Goal: Obtain resource: Download file/media

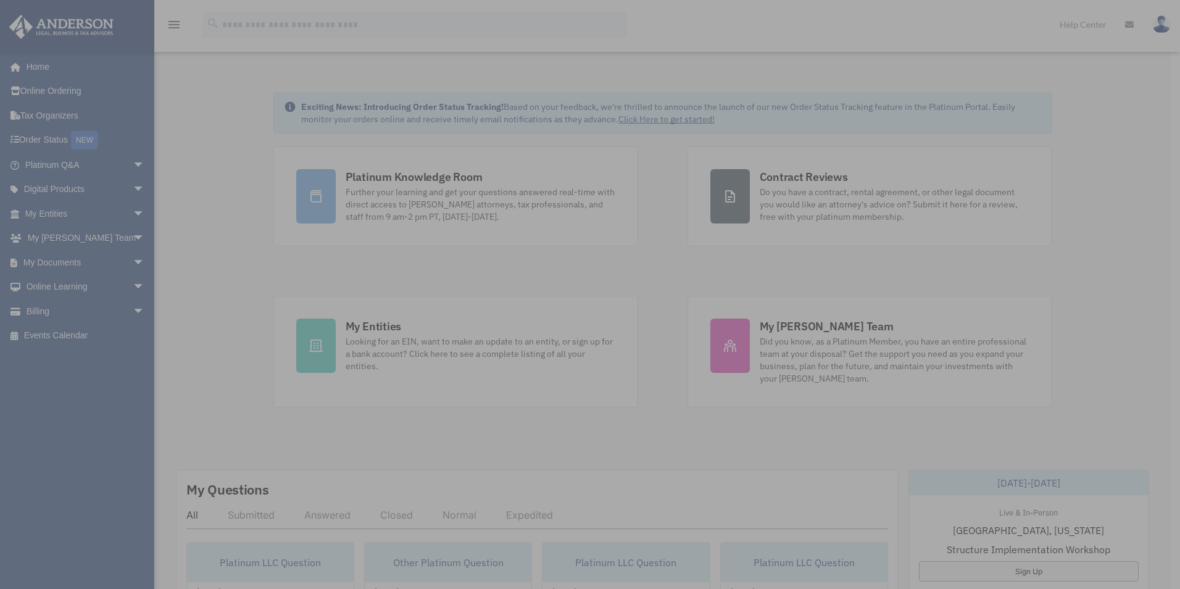
click at [73, 263] on div "x" at bounding box center [590, 294] width 1180 height 589
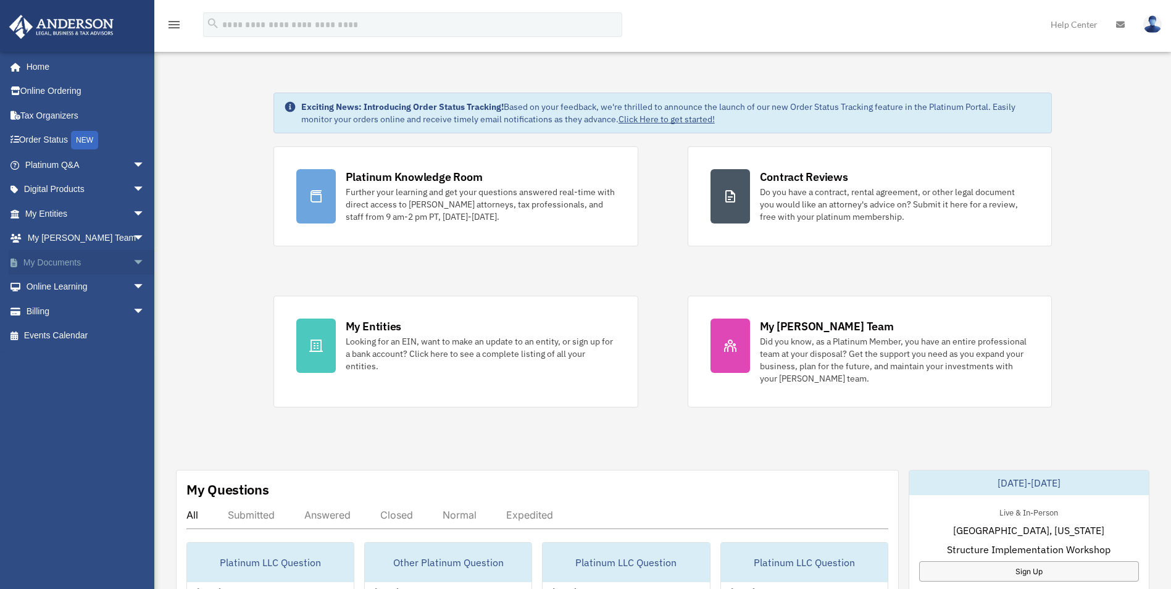
click at [70, 263] on link "My Documents arrow_drop_down" at bounding box center [86, 262] width 155 height 25
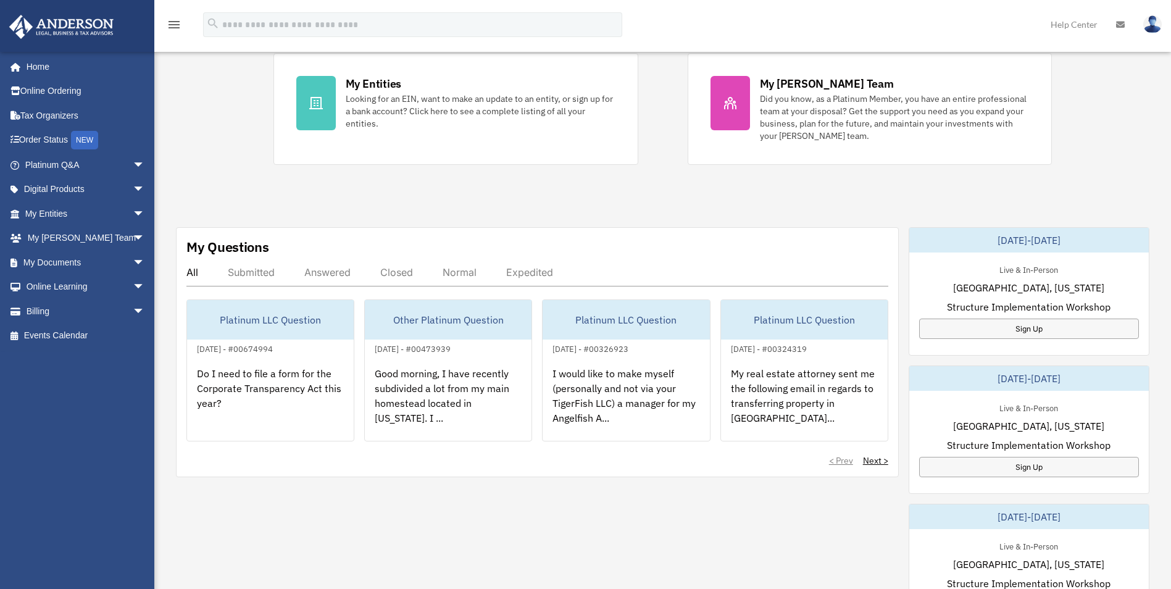
scroll to position [247, 0]
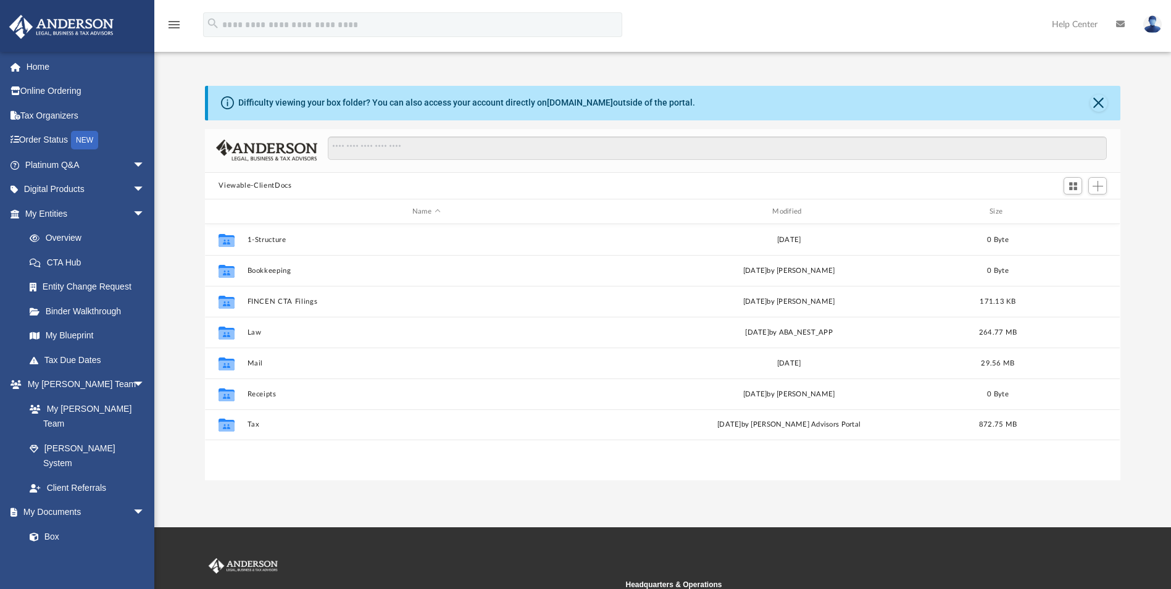
scroll to position [272, 906]
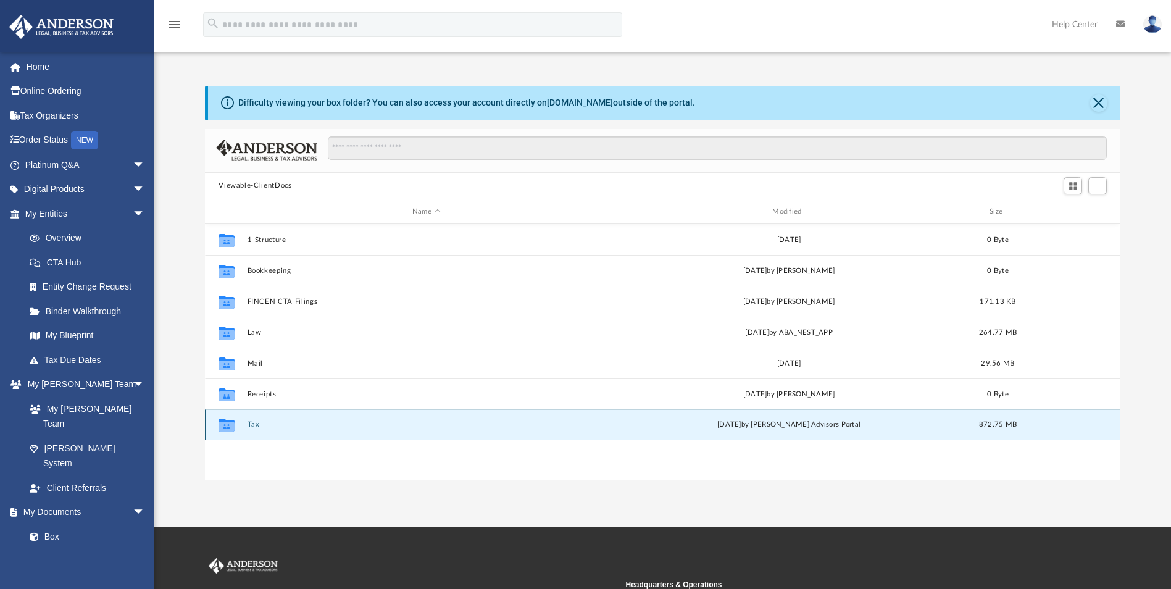
click at [255, 421] on button "Tax" at bounding box center [425, 425] width 357 height 8
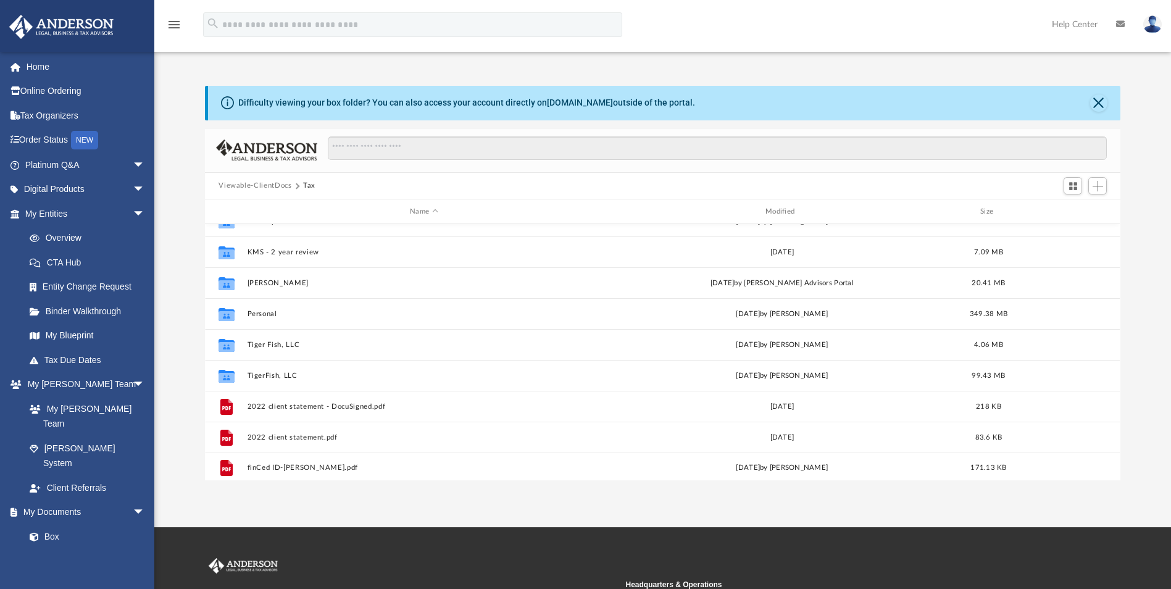
scroll to position [176, 0]
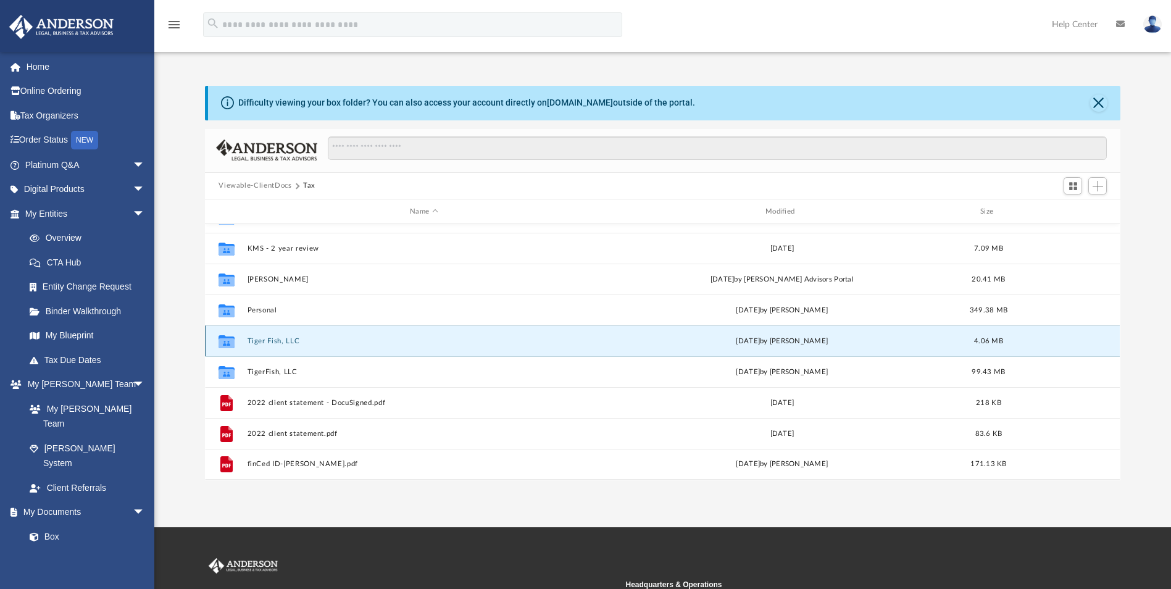
click at [304, 342] on button "Tiger Fish, LLC" at bounding box center [423, 341] width 353 height 8
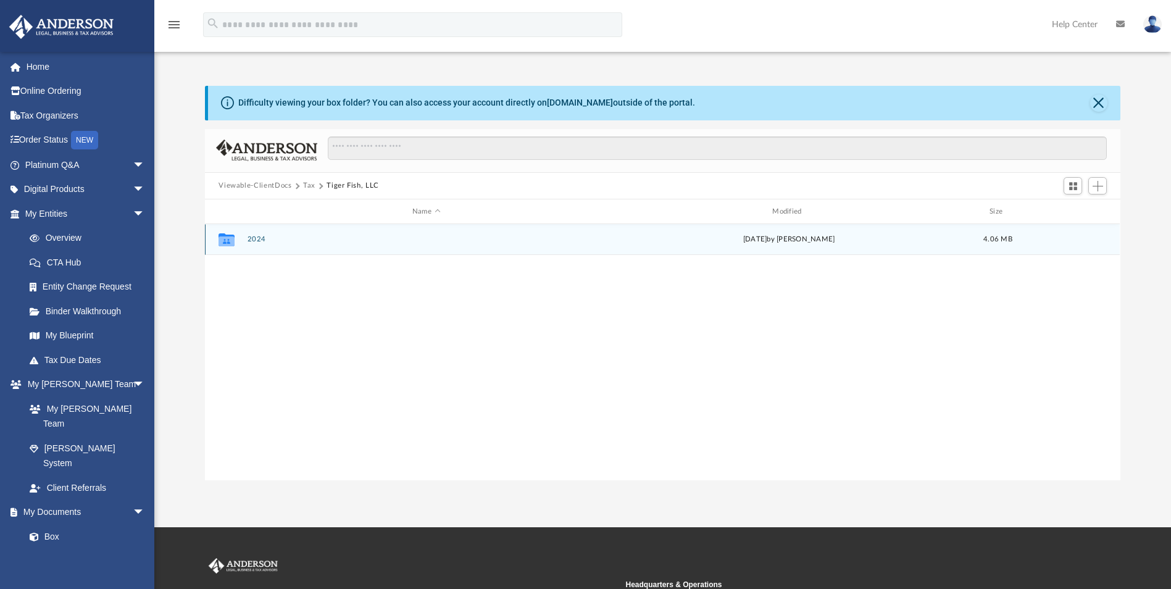
click at [256, 233] on div "Collaborated Folder 2024 [DATE] by [PERSON_NAME] 4.06 MB" at bounding box center [662, 239] width 915 height 31
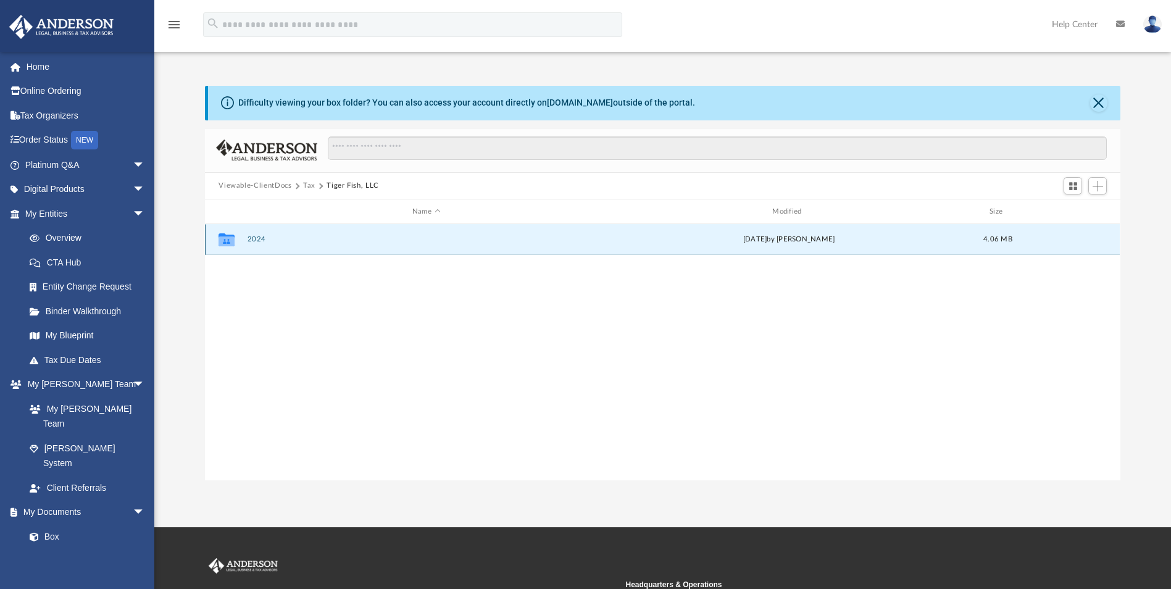
click at [255, 236] on button "2024" at bounding box center [425, 240] width 357 height 8
